Goal: Task Accomplishment & Management: Manage account settings

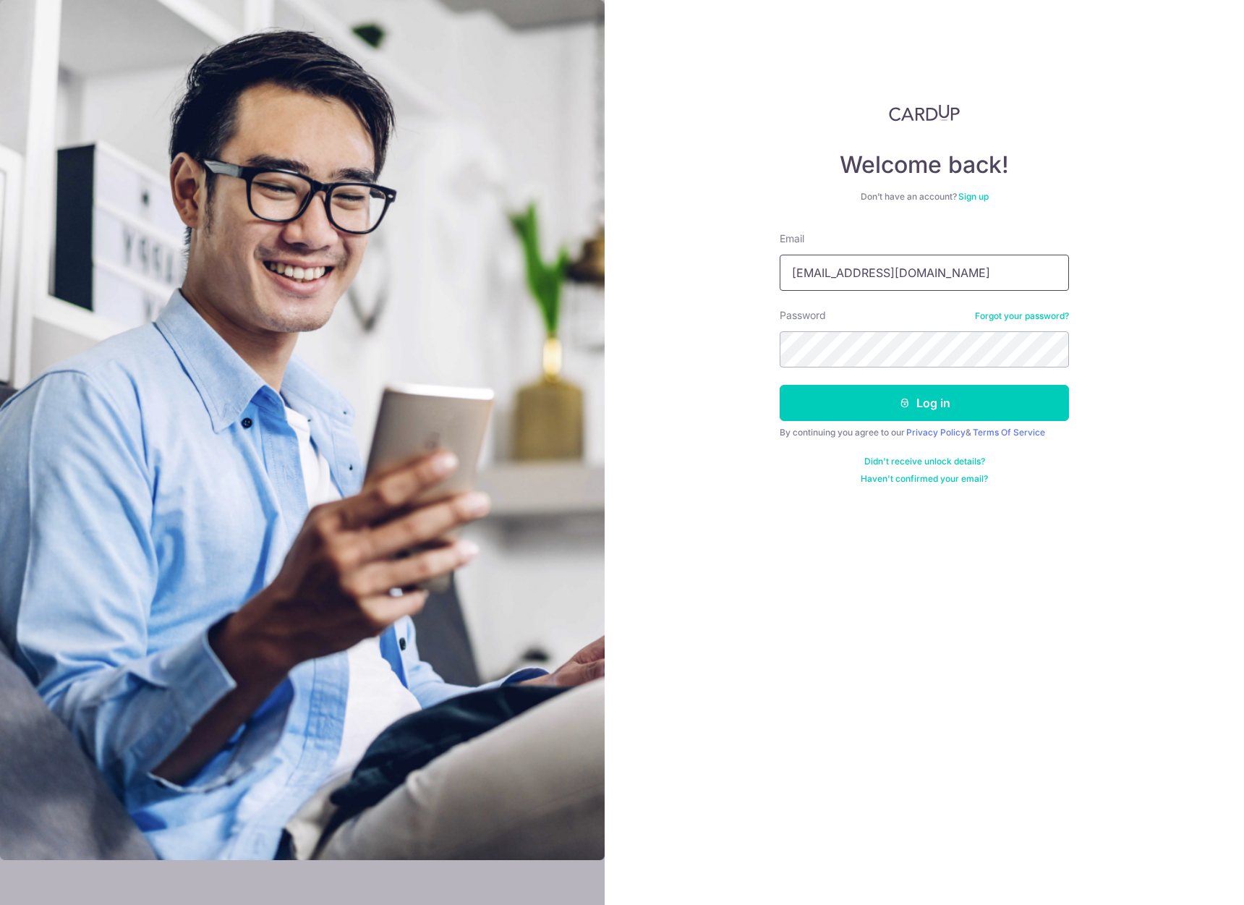
click at [898, 274] on input "[EMAIL_ADDRESS][DOMAIN_NAME]" at bounding box center [923, 273] width 289 height 36
type input "ian.pang"
type input "[EMAIL_ADDRESS][DOMAIN_NAME]"
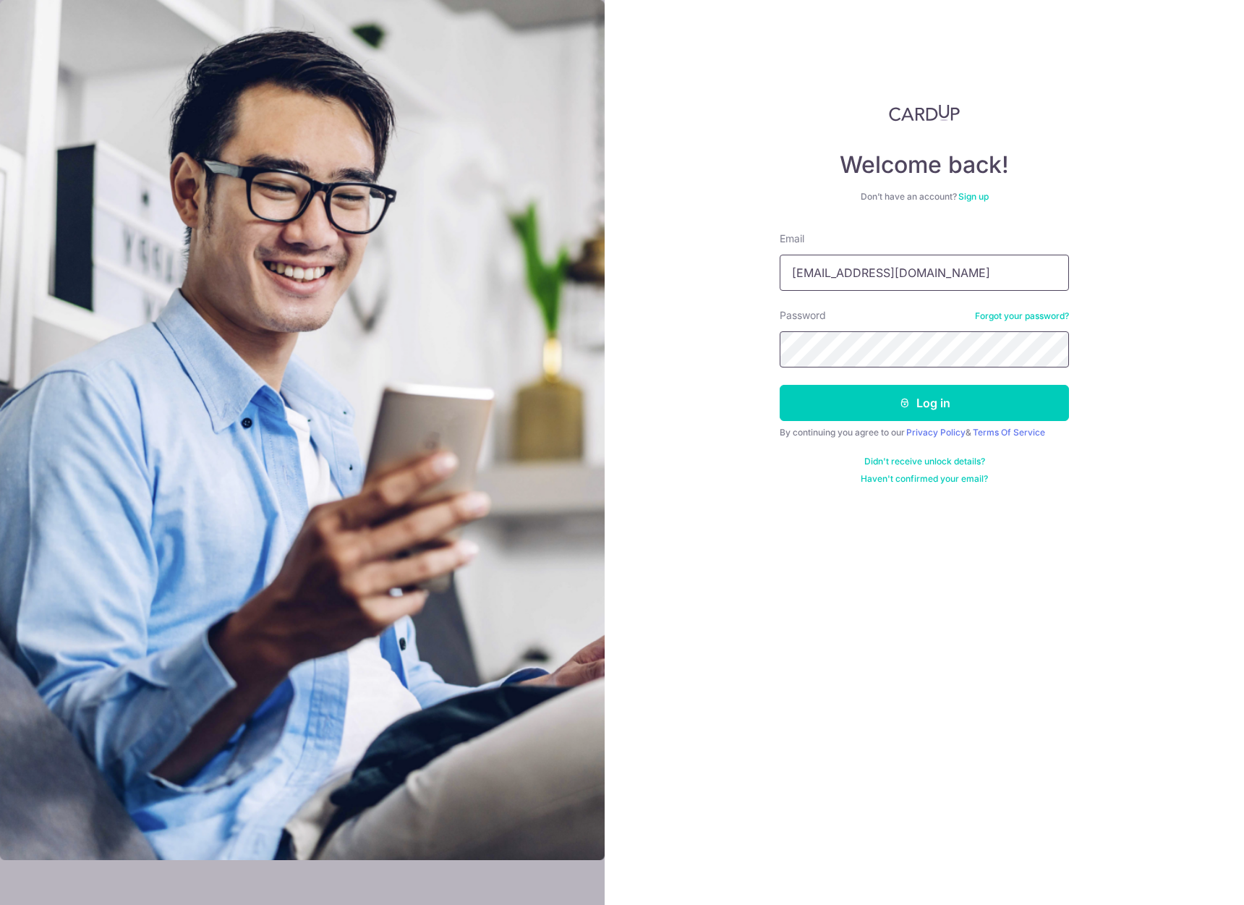
click at [924, 403] on button "Log in" at bounding box center [923, 403] width 289 height 36
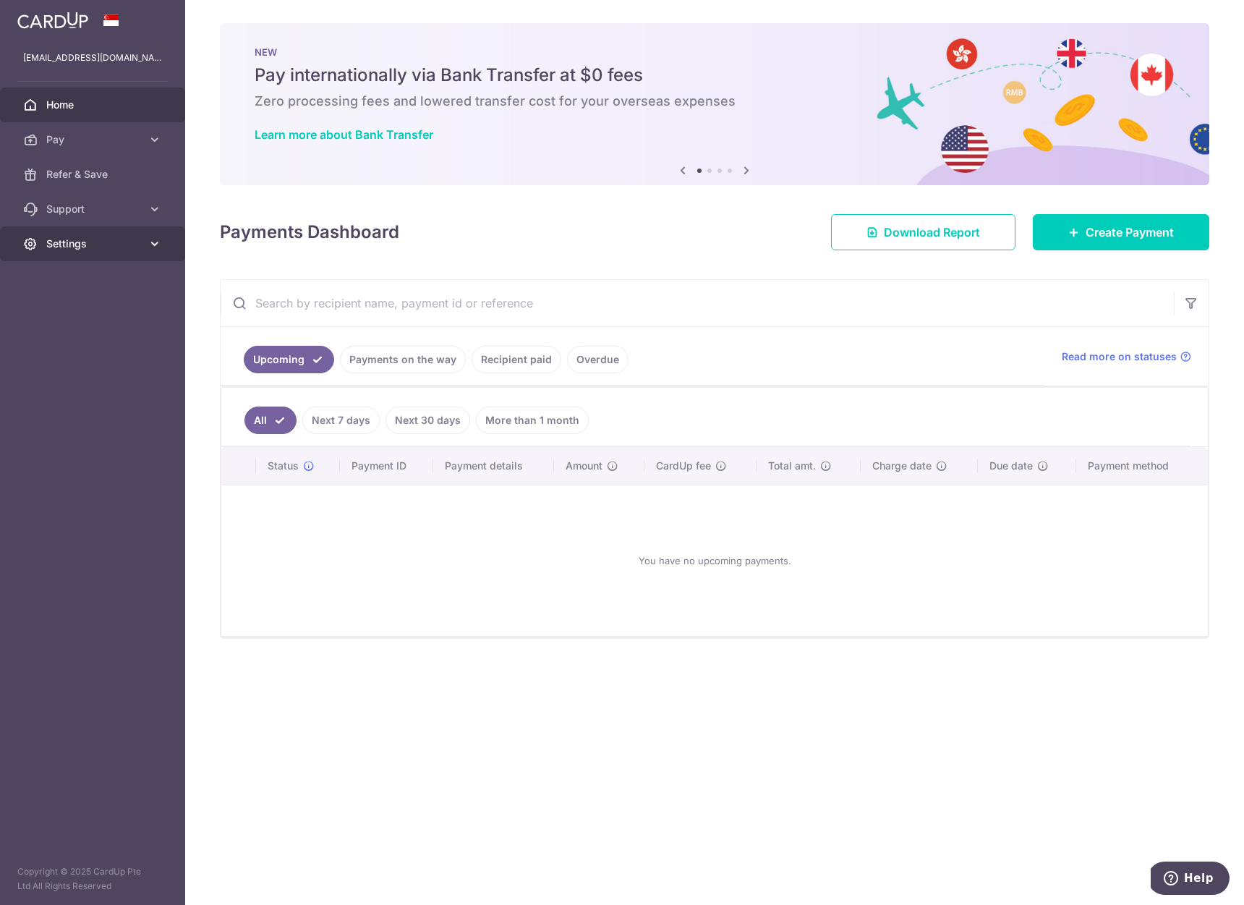
click at [130, 242] on span "Settings" at bounding box center [93, 243] width 95 height 14
click at [110, 318] on span "Logout" at bounding box center [93, 313] width 95 height 14
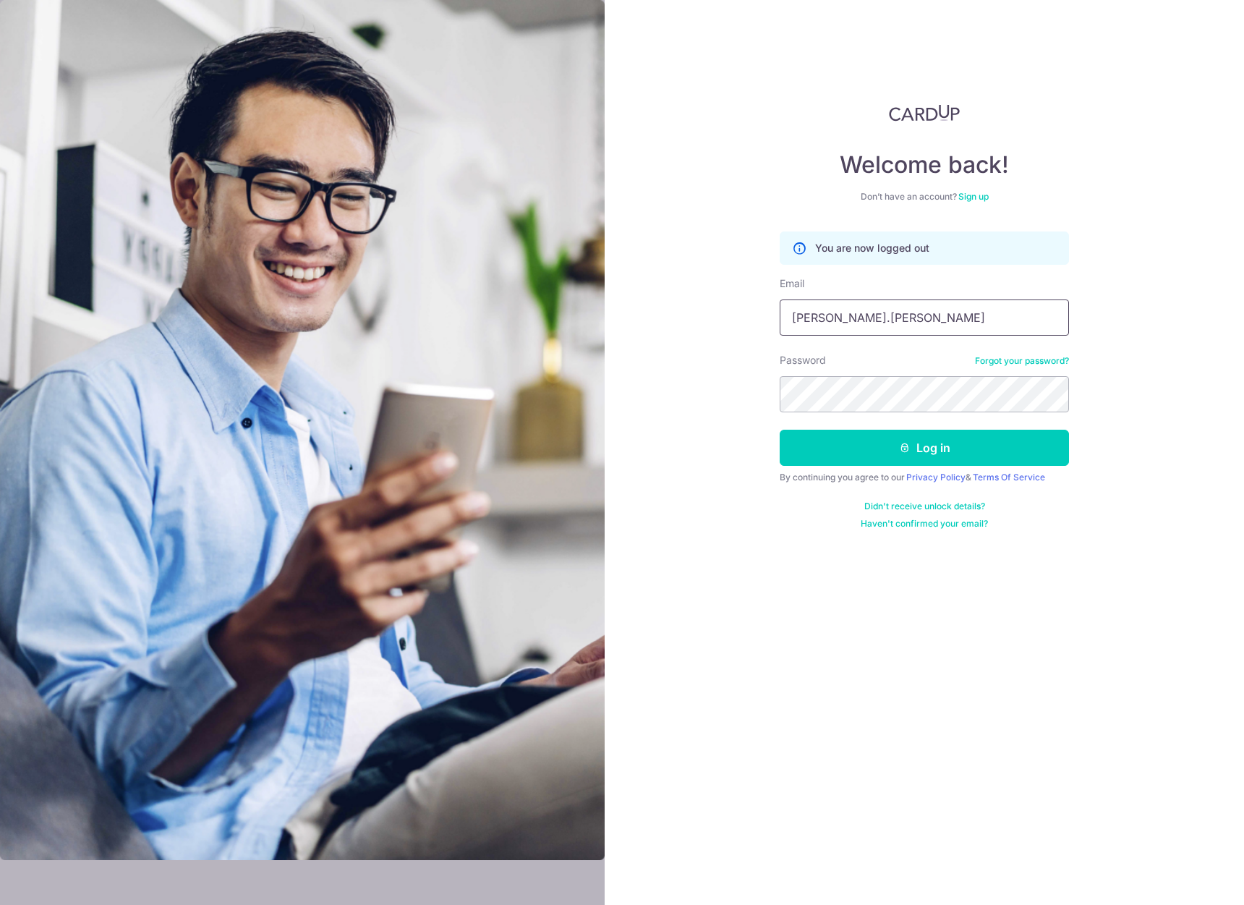
click at [891, 318] on input "ian.pang" at bounding box center [923, 317] width 289 height 36
paste input "@aggregateconsultancy.com"
type input "ian.pang@aggregateconsultancy.com"
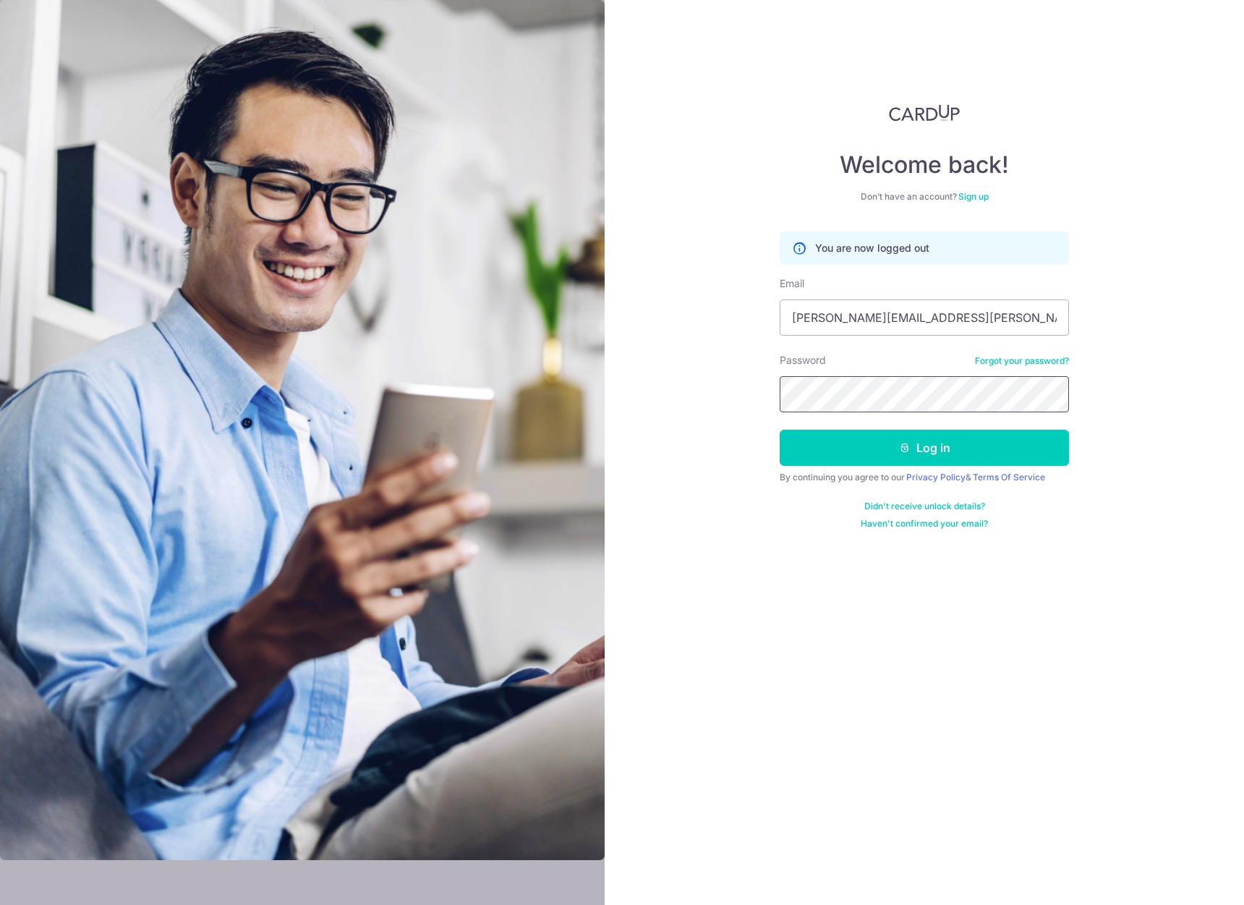
click at [924, 448] on button "Log in" at bounding box center [923, 448] width 289 height 36
